Goal: Book appointment/travel/reservation

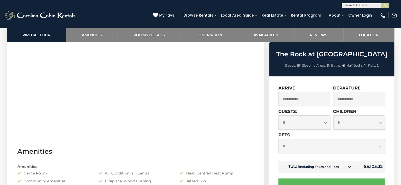
scroll to position [263, 0]
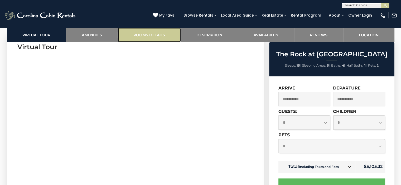
click at [150, 40] on link "Rooms Details" at bounding box center [149, 35] width 63 height 14
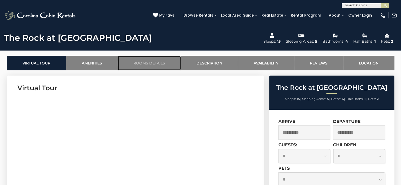
scroll to position [196, 0]
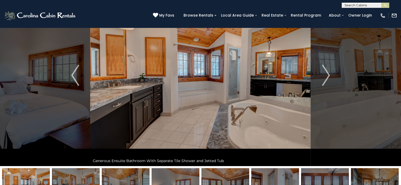
scroll to position [0, 0]
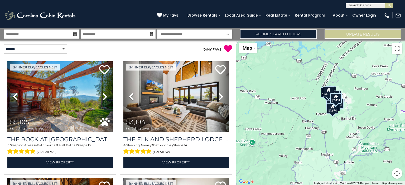
select select "*"
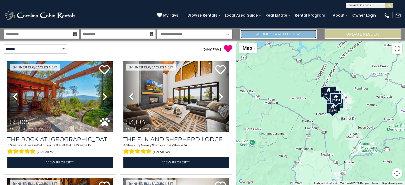
click at [303, 37] on link "Refine Search Filters" at bounding box center [278, 33] width 76 height 9
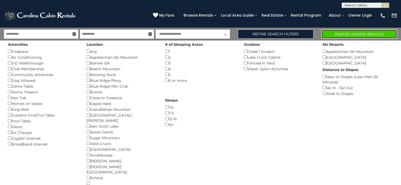
click at [340, 34] on button "Please Update Results" at bounding box center [359, 33] width 76 height 9
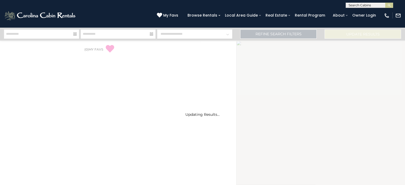
select select "*"
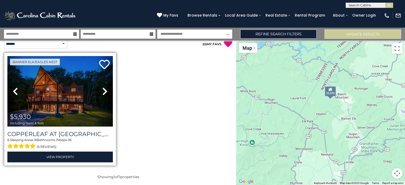
scroll to position [7, 0]
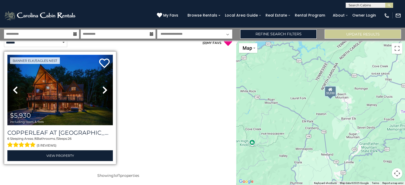
click at [54, 90] on img at bounding box center [59, 90] width 105 height 71
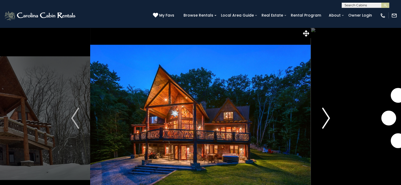
click at [325, 117] on img "Next" at bounding box center [326, 118] width 8 height 21
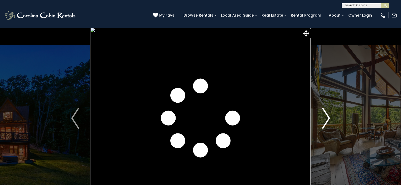
click at [325, 117] on img "Next" at bounding box center [326, 118] width 8 height 21
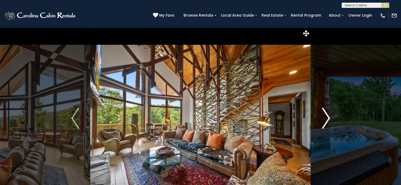
click at [325, 117] on img "Next" at bounding box center [326, 118] width 8 height 21
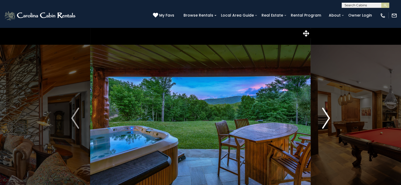
click at [325, 117] on img "Next" at bounding box center [326, 118] width 8 height 21
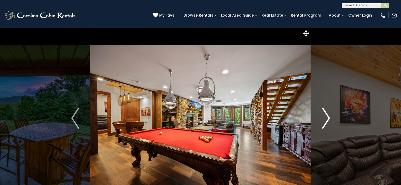
click at [325, 117] on img "Next" at bounding box center [326, 118] width 8 height 21
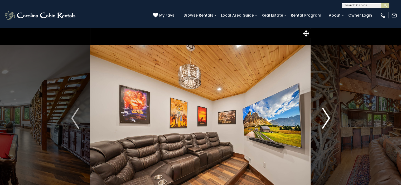
click at [325, 117] on img "Next" at bounding box center [326, 118] width 8 height 21
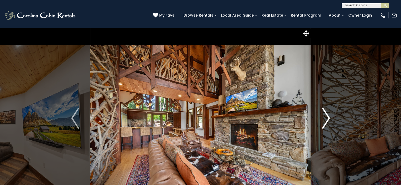
click at [325, 117] on img "Next" at bounding box center [326, 118] width 8 height 21
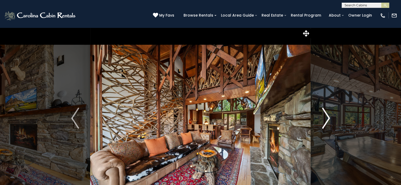
click at [325, 117] on img "Next" at bounding box center [326, 118] width 8 height 21
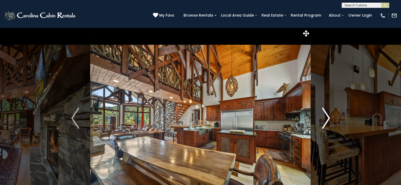
click at [325, 117] on img "Next" at bounding box center [326, 118] width 8 height 21
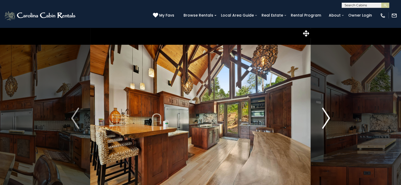
click at [325, 117] on img "Next" at bounding box center [326, 118] width 8 height 21
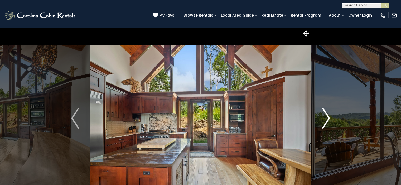
click at [324, 117] on img "Next" at bounding box center [326, 118] width 8 height 21
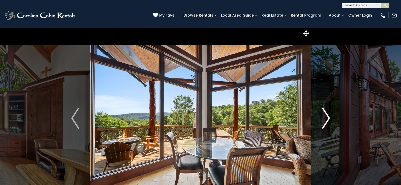
click at [324, 117] on img "Next" at bounding box center [326, 118] width 8 height 21
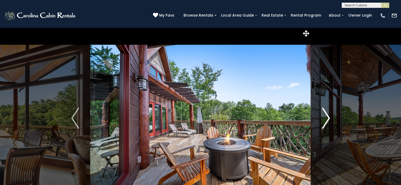
click at [324, 117] on img "Next" at bounding box center [326, 118] width 8 height 21
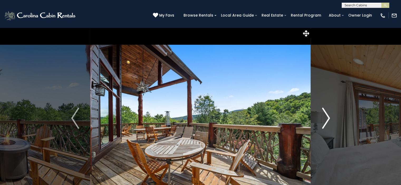
click at [324, 117] on img "Next" at bounding box center [326, 118] width 8 height 21
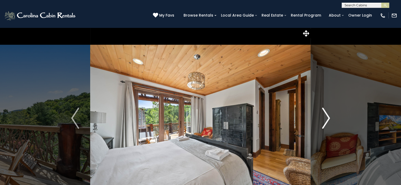
click at [324, 117] on img "Next" at bounding box center [326, 118] width 8 height 21
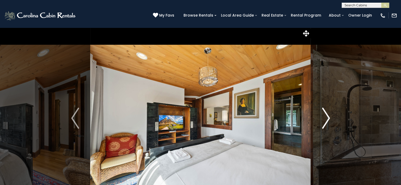
click at [324, 117] on img "Next" at bounding box center [326, 118] width 8 height 21
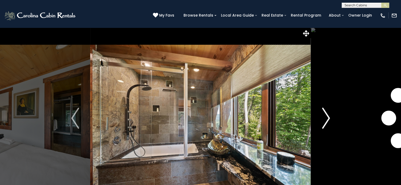
click at [324, 117] on img "Next" at bounding box center [326, 118] width 8 height 21
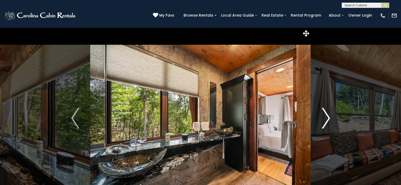
click at [324, 117] on img "Next" at bounding box center [326, 118] width 8 height 21
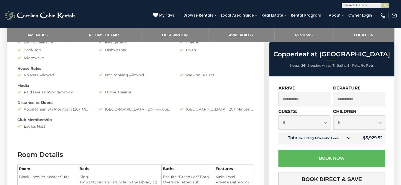
scroll to position [381, 0]
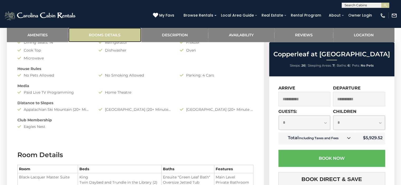
click at [110, 37] on link "Rooms Details" at bounding box center [104, 35] width 73 height 14
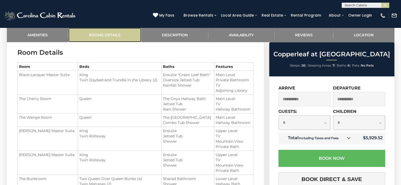
scroll to position [483, 0]
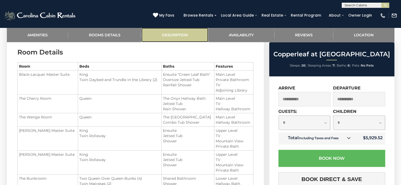
click at [189, 37] on link "Description" at bounding box center [174, 35] width 67 height 14
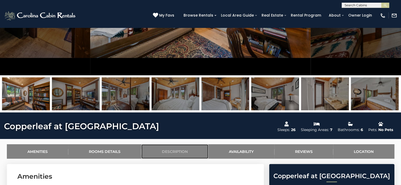
scroll to position [184, 0]
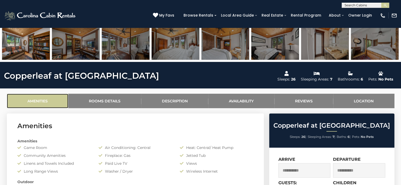
click at [51, 100] on link "Amenities" at bounding box center [38, 101] width 62 height 14
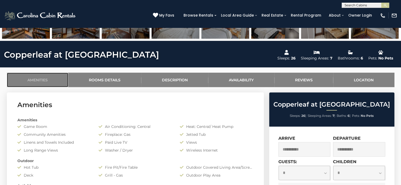
scroll to position [47, 0]
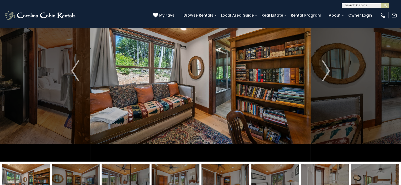
click at [268, 75] on img at bounding box center [200, 71] width 220 height 182
click at [326, 69] on img "Next" at bounding box center [326, 70] width 8 height 21
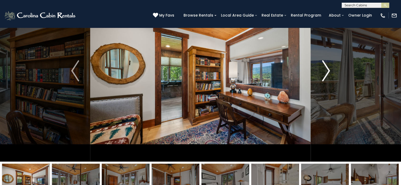
click at [326, 69] on img "Next" at bounding box center [326, 70] width 8 height 21
